Goal: Transaction & Acquisition: Obtain resource

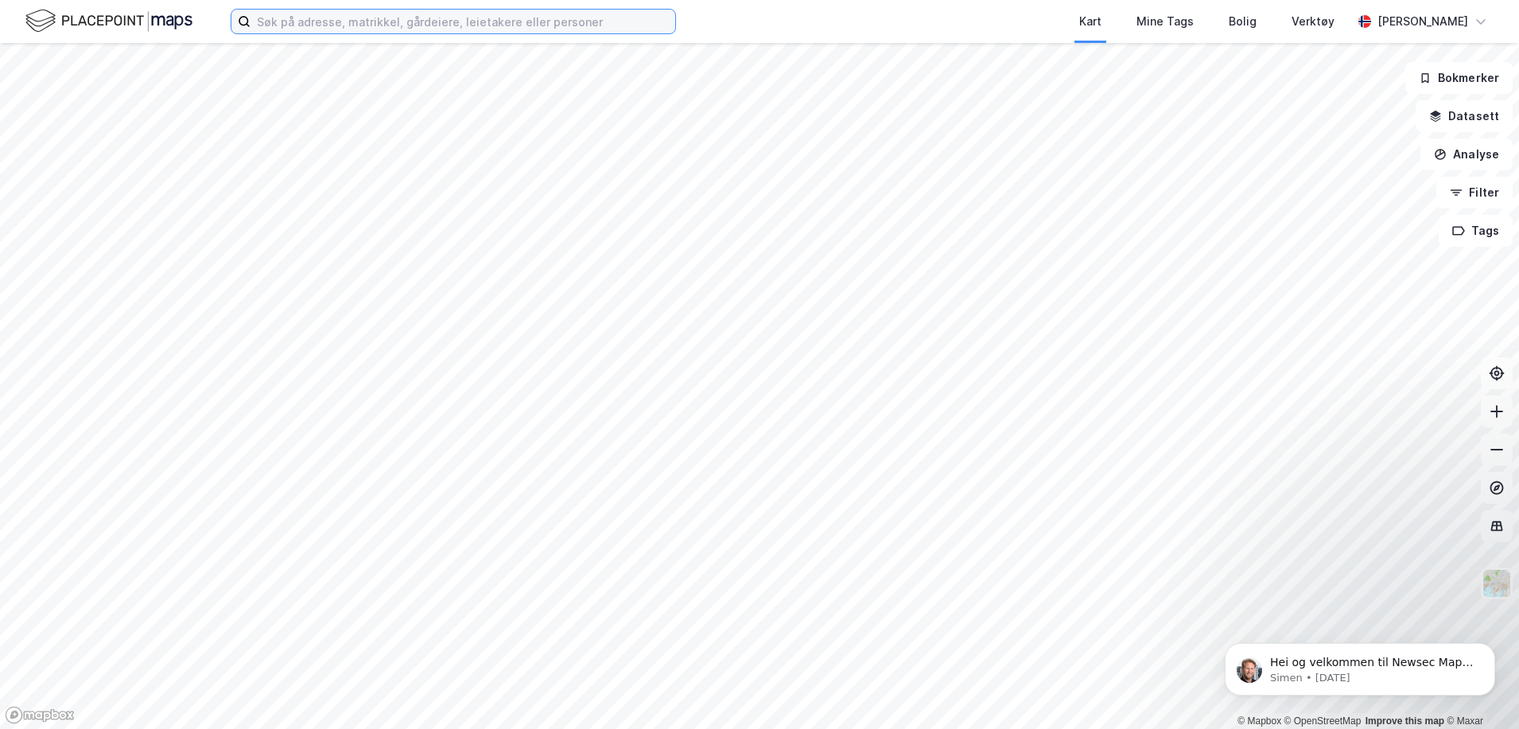
click at [360, 25] on input at bounding box center [463, 22] width 425 height 24
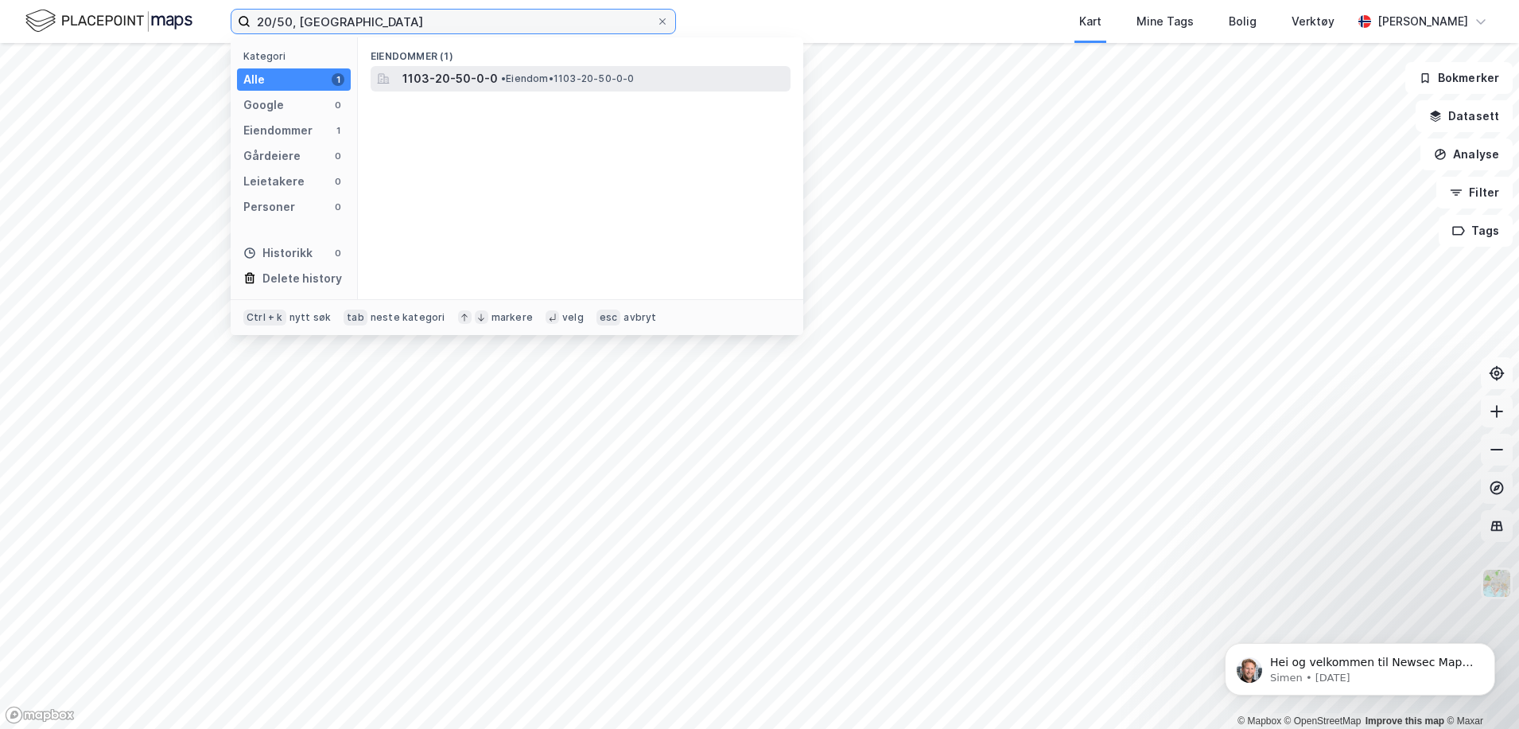
type input "20/50, [GEOGRAPHIC_DATA]"
click at [464, 69] on span "1103-20-50-0-0" at bounding box center [449, 78] width 95 height 19
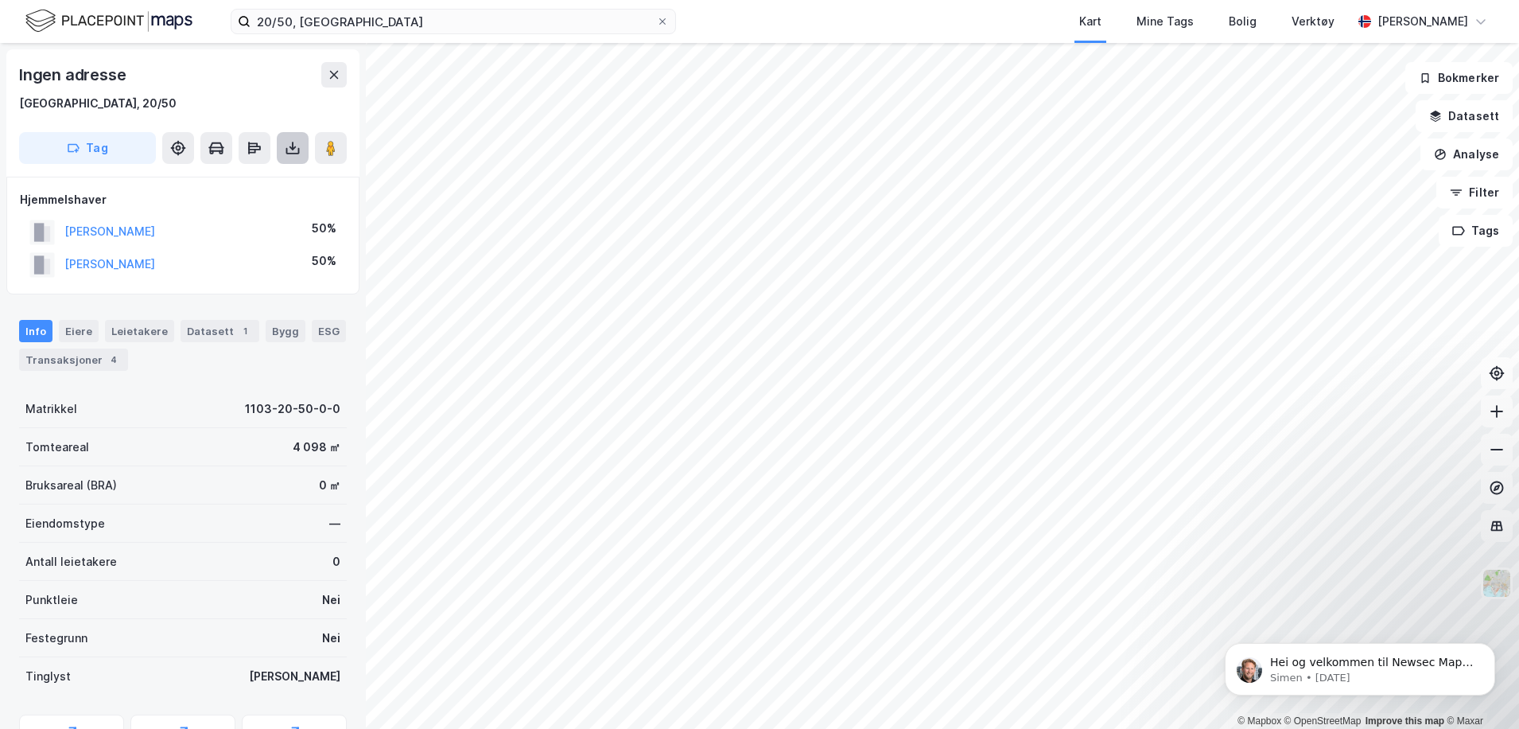
click at [295, 158] on button at bounding box center [293, 148] width 32 height 32
click at [235, 179] on div "Last ned grunnbok" at bounding box center [214, 179] width 92 height 13
